Goal: Find specific page/section

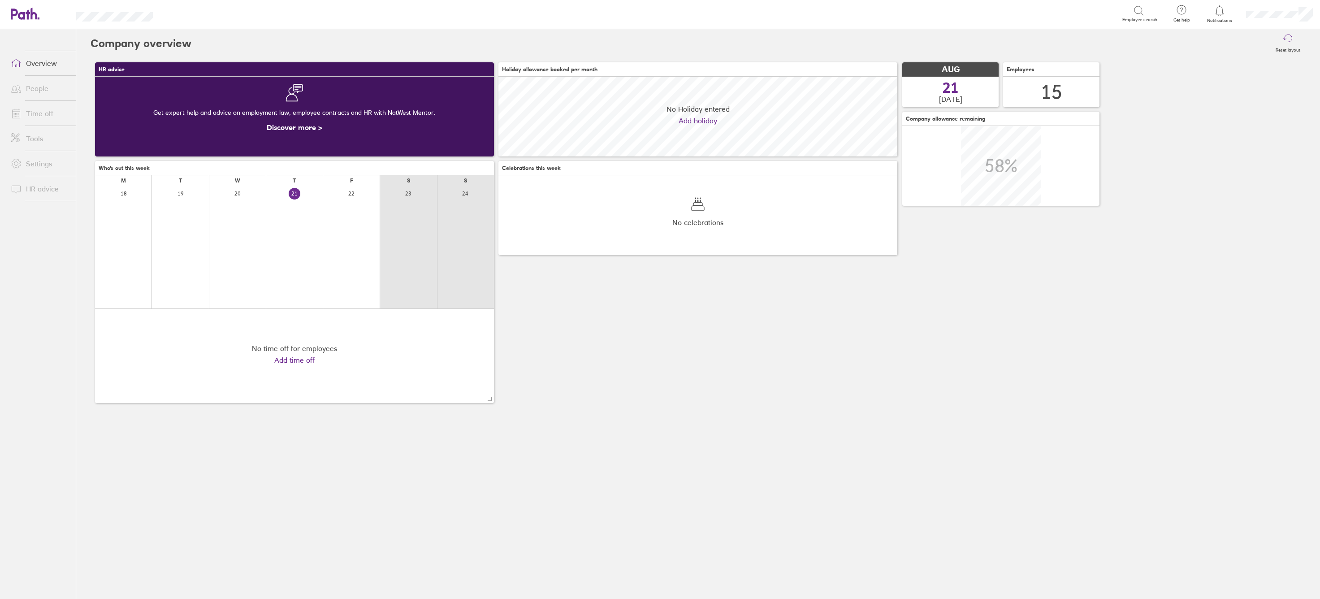
scroll to position [80, 399]
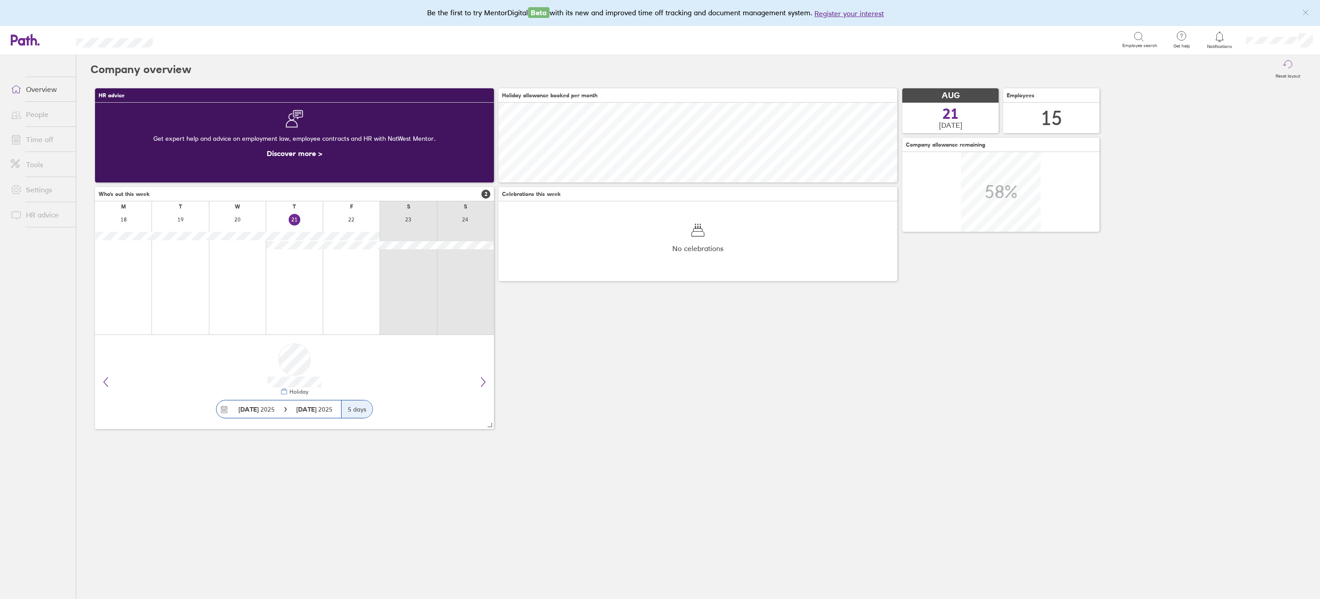
click at [42, 115] on link "People" at bounding box center [40, 114] width 72 height 18
